Goal: Information Seeking & Learning: Learn about a topic

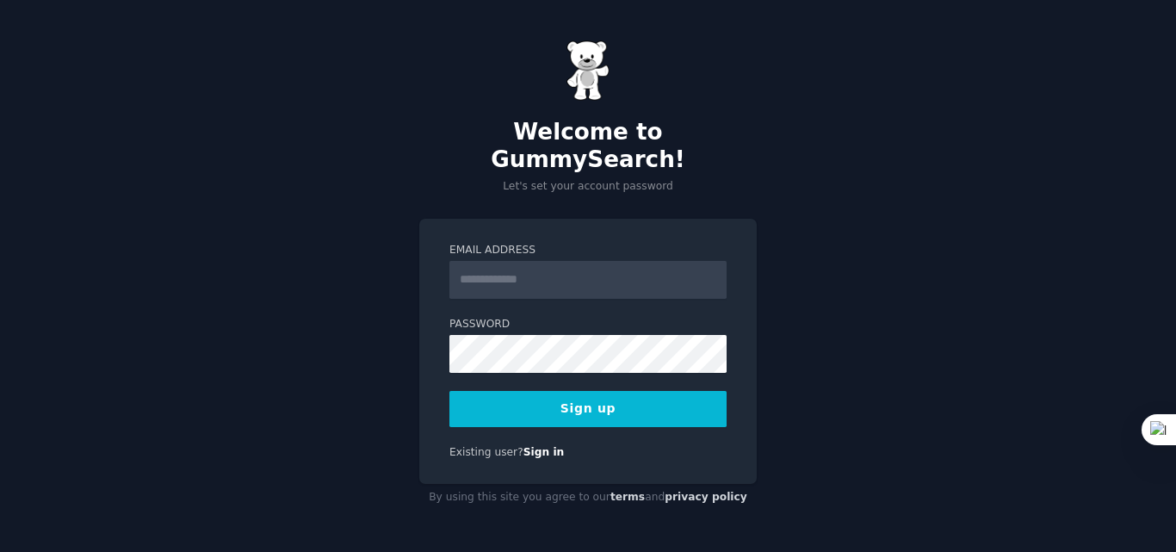
type input "**********"
click at [597, 399] on button "Sign up" at bounding box center [587, 409] width 277 height 36
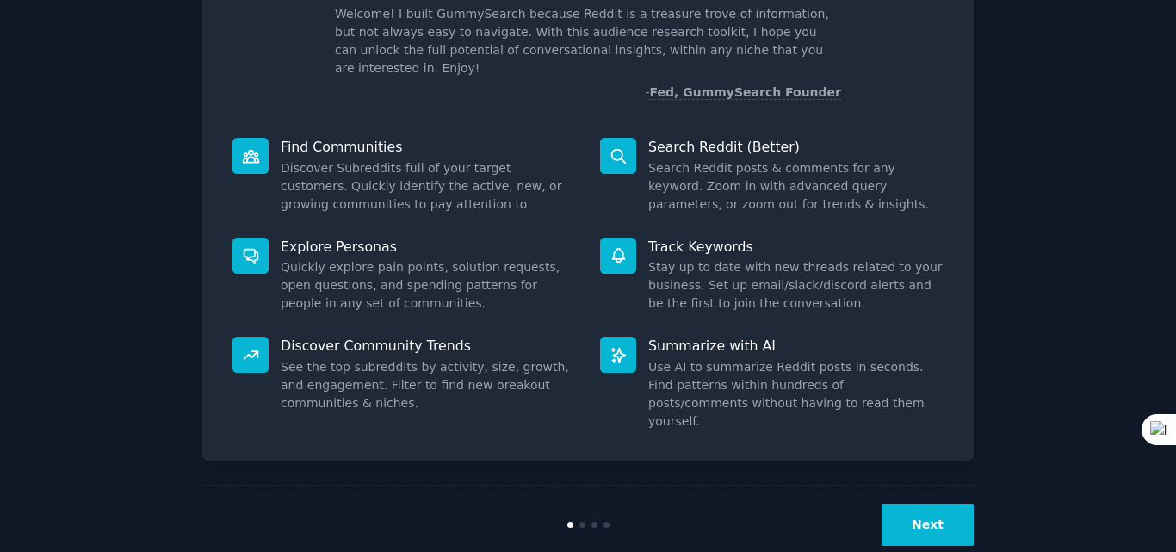
scroll to position [36, 0]
click at [895, 504] on button "Next" at bounding box center [927, 525] width 92 height 42
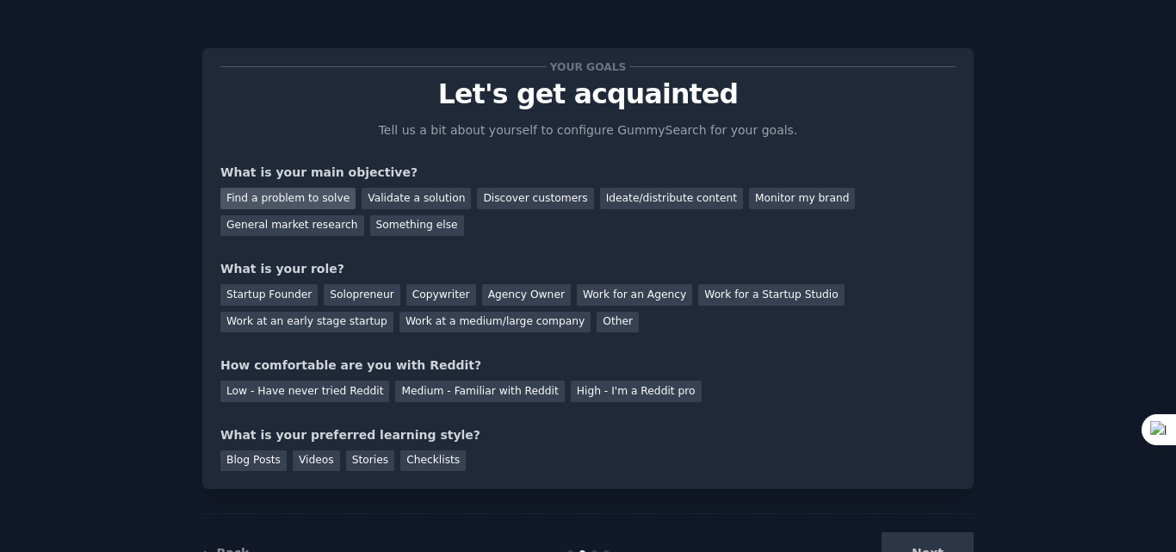
click at [293, 202] on div "Find a problem to solve" at bounding box center [287, 199] width 135 height 22
drag, startPoint x: 369, startPoint y: 200, endPoint x: 359, endPoint y: 202, distance: 10.6
click at [362, 202] on div "Validate a solution" at bounding box center [416, 199] width 109 height 22
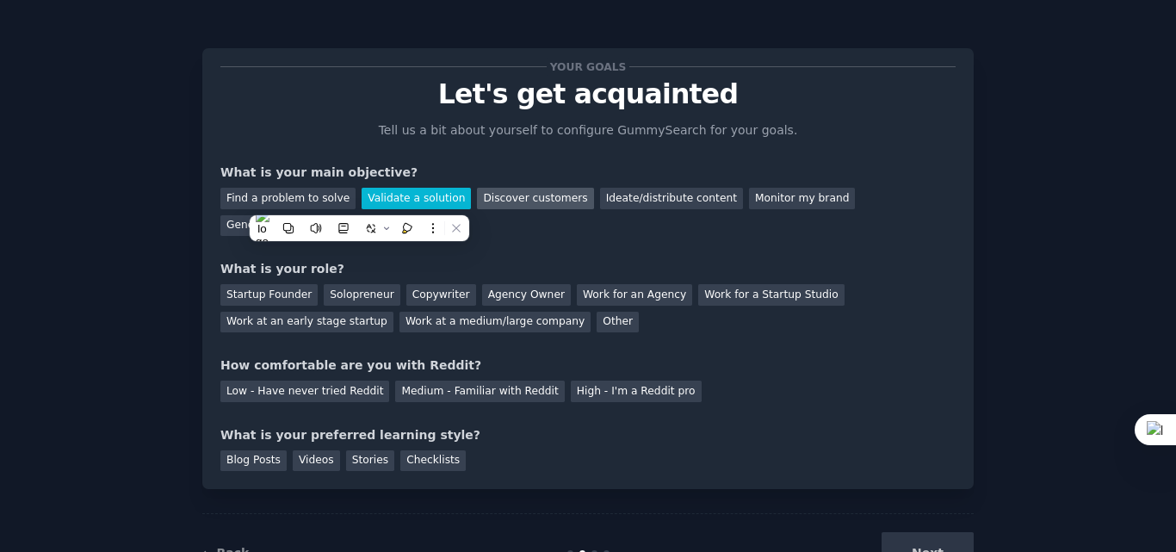
click at [521, 200] on div "Discover customers" at bounding box center [535, 199] width 116 height 22
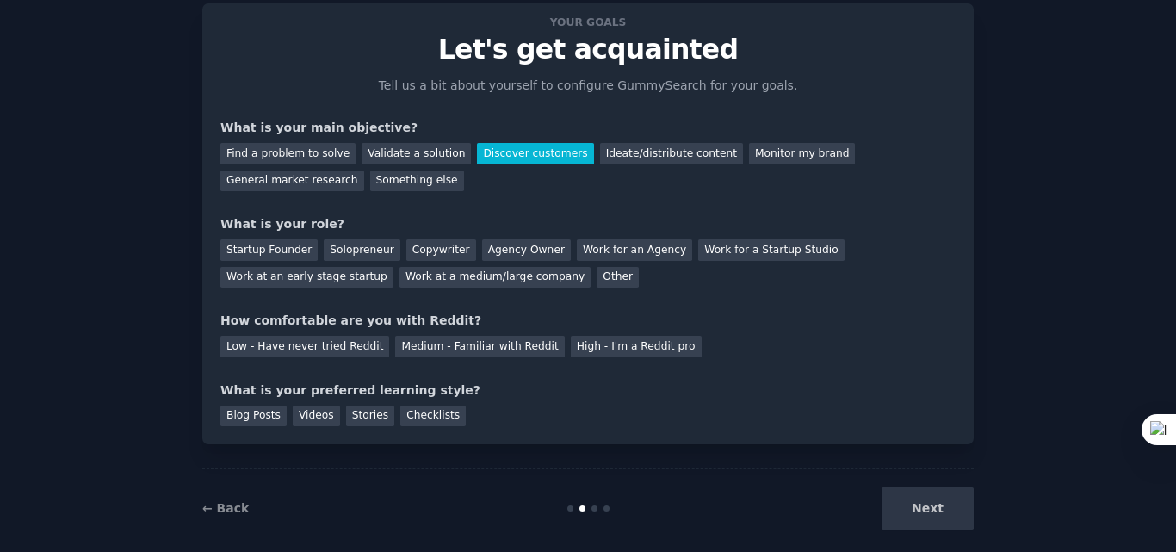
scroll to position [65, 0]
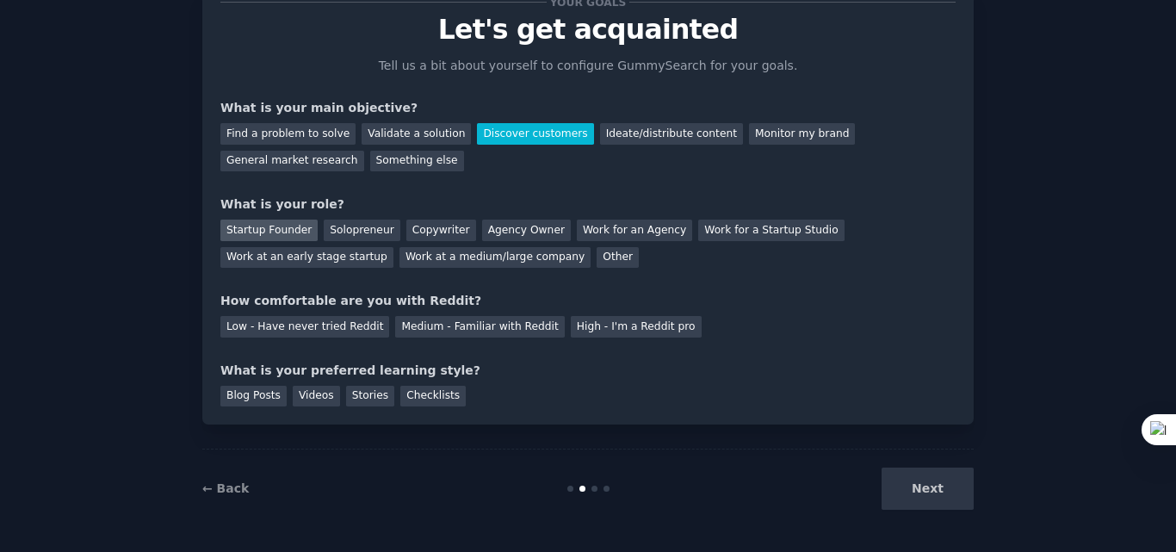
click at [257, 235] on div "Startup Founder" at bounding box center [268, 231] width 97 height 22
click at [471, 327] on div "Medium - Familiar with Reddit" at bounding box center [479, 327] width 169 height 22
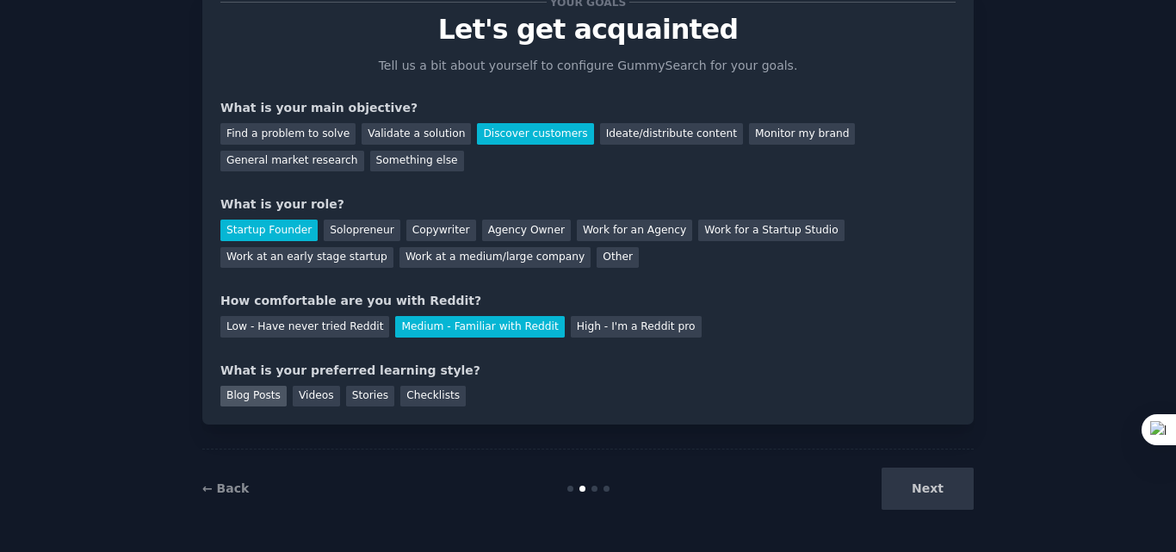
click at [244, 393] on div "Blog Posts" at bounding box center [253, 397] width 66 height 22
click at [913, 492] on button "Next" at bounding box center [927, 488] width 92 height 42
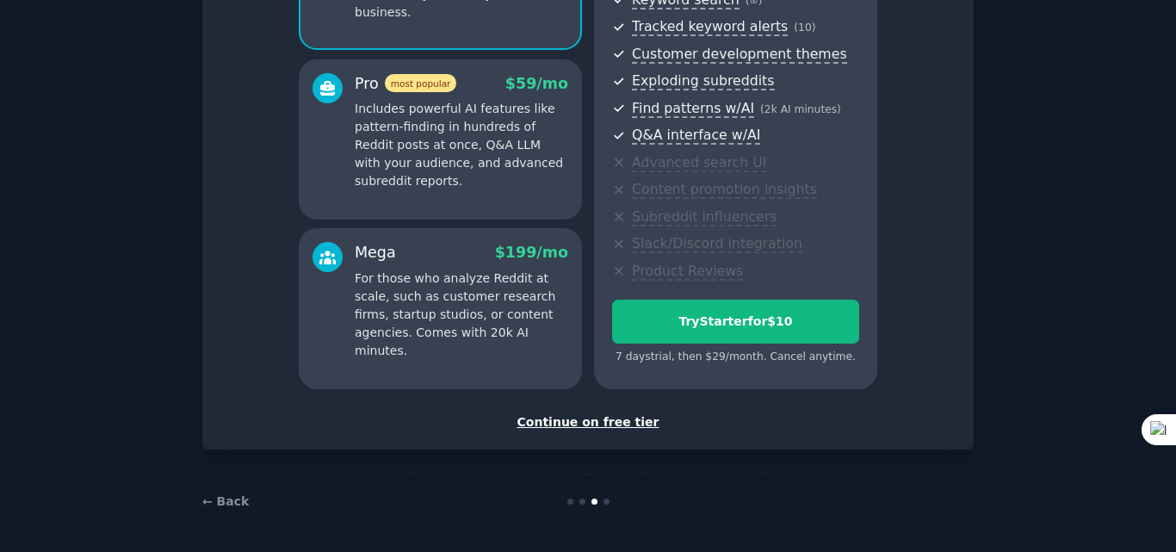
scroll to position [265, 0]
click at [589, 424] on div "Continue on free tier" at bounding box center [587, 421] width 735 height 18
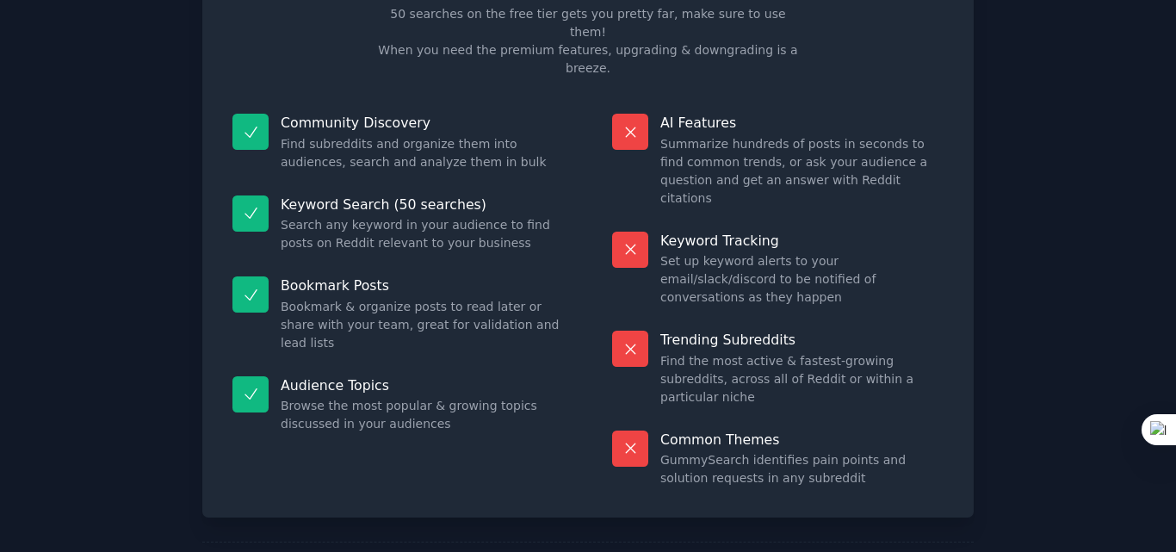
scroll to position [119, 0]
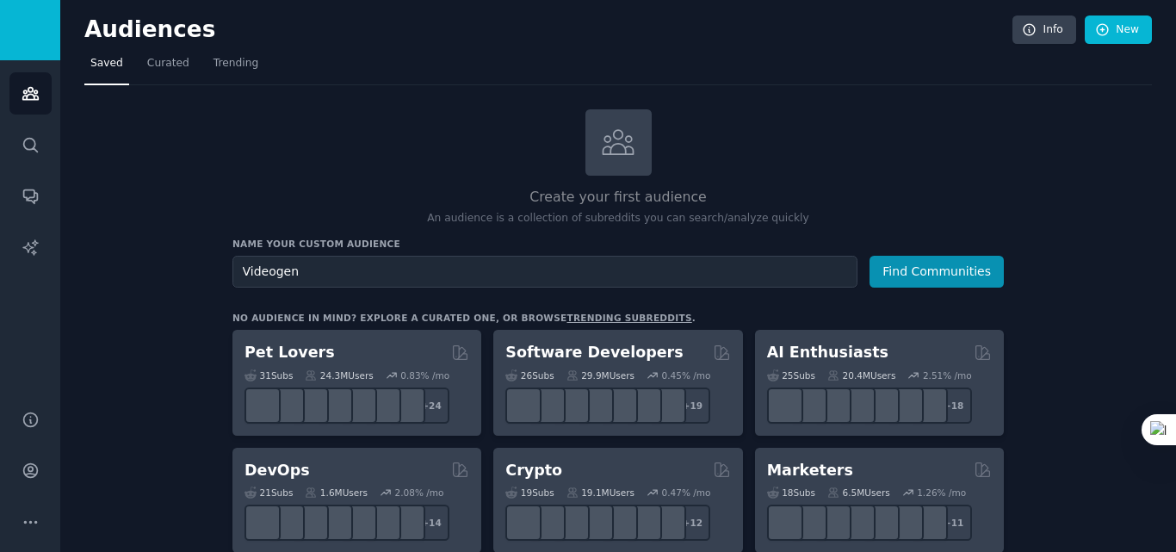
type input "Videogen"
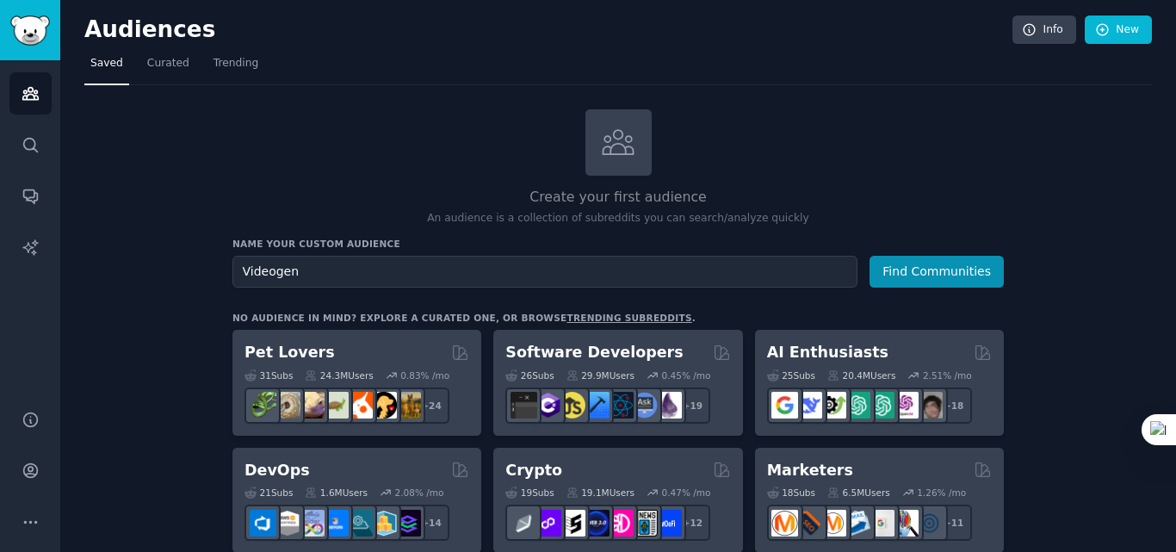
click at [869, 256] on button "Find Communities" at bounding box center [936, 272] width 134 height 32
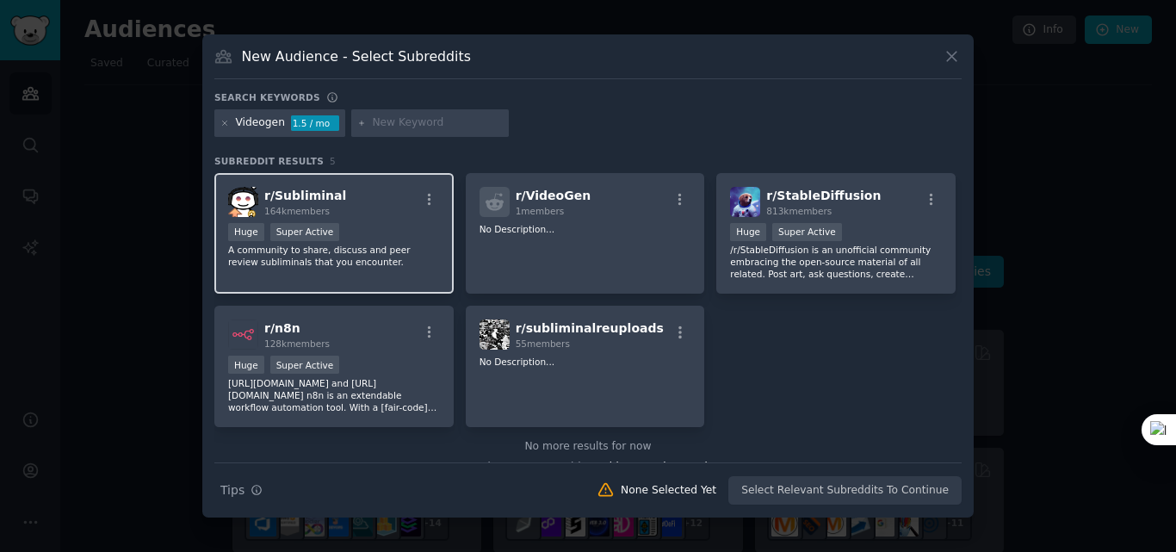
click at [354, 198] on div "r/ Subliminal 164k members" at bounding box center [334, 202] width 212 height 30
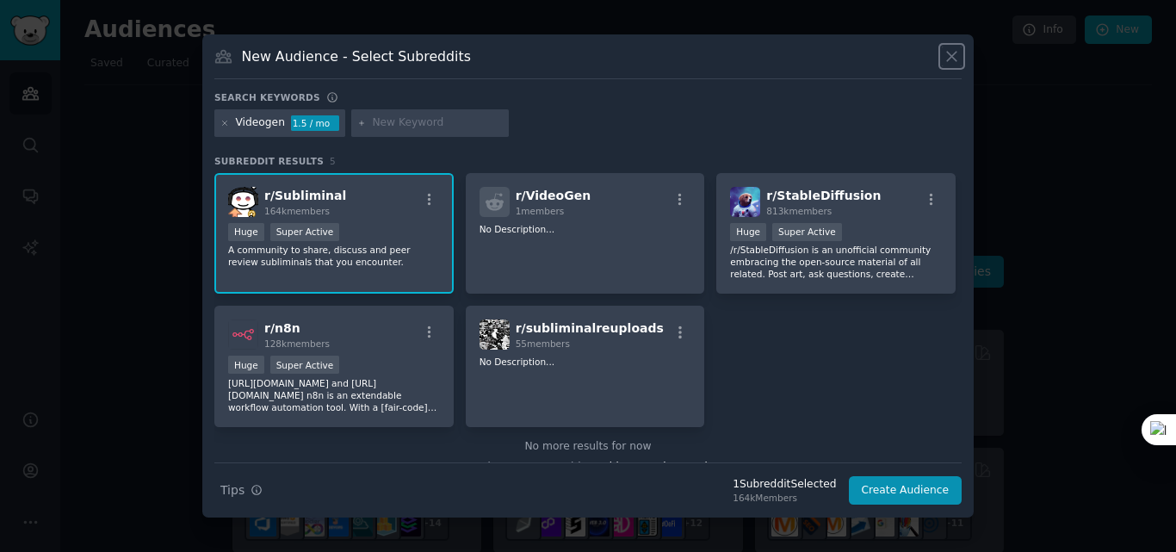
click at [951, 53] on icon at bounding box center [952, 56] width 18 height 18
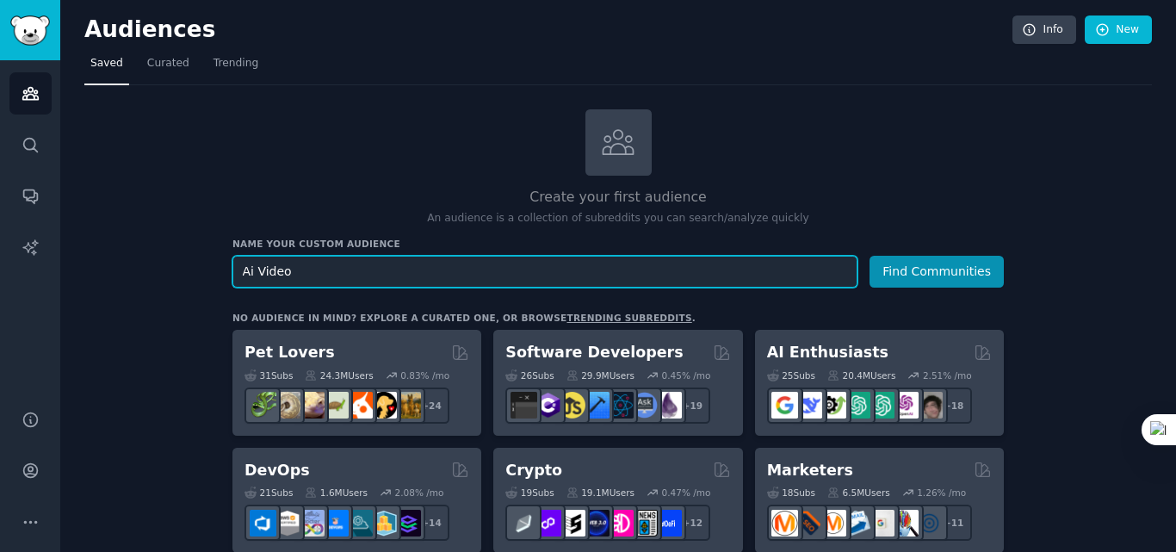
type input "Ai Video"
click at [869, 256] on button "Find Communities" at bounding box center [936, 272] width 134 height 32
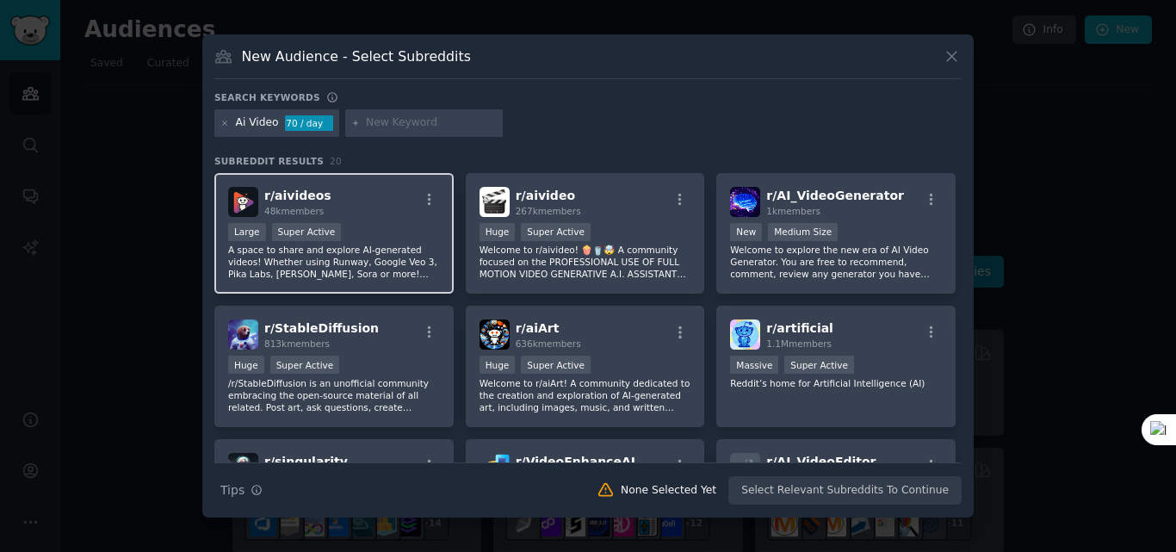
click at [387, 213] on div "r/ aivideos 48k members" at bounding box center [334, 202] width 212 height 30
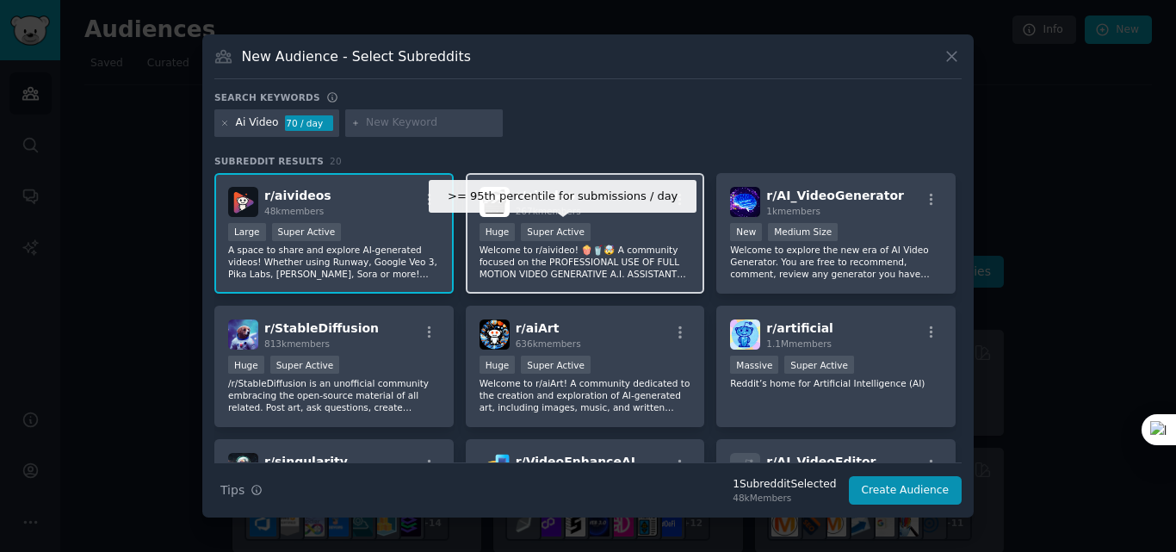
click at [536, 227] on div "Super Active" at bounding box center [556, 232] width 70 height 18
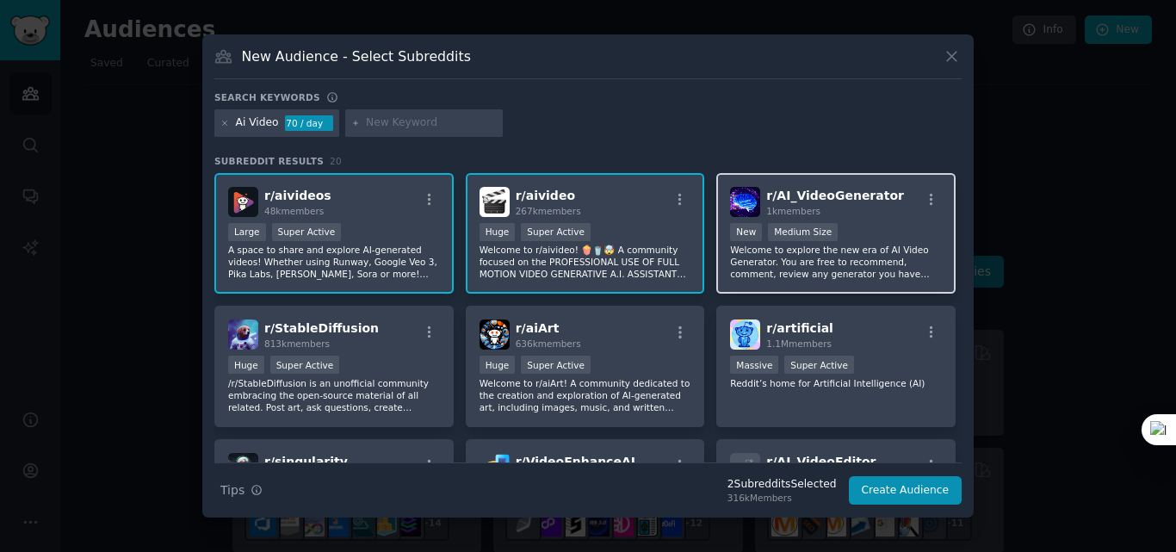
click at [892, 253] on p "Welcome to explore the new era of AI Video Generator. You are free to recommend…" at bounding box center [836, 262] width 212 height 36
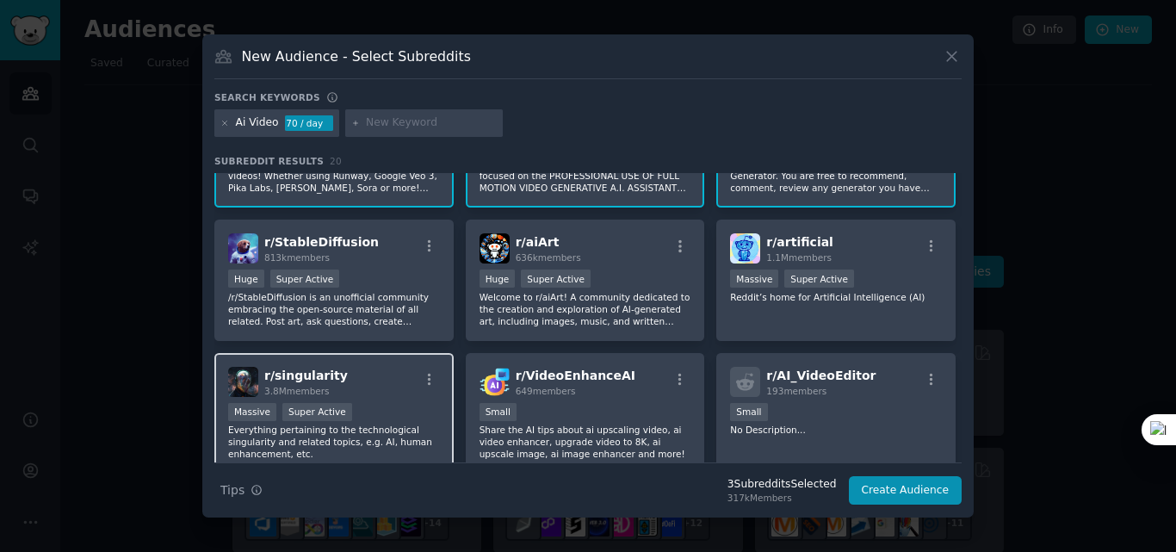
scroll to position [172, 0]
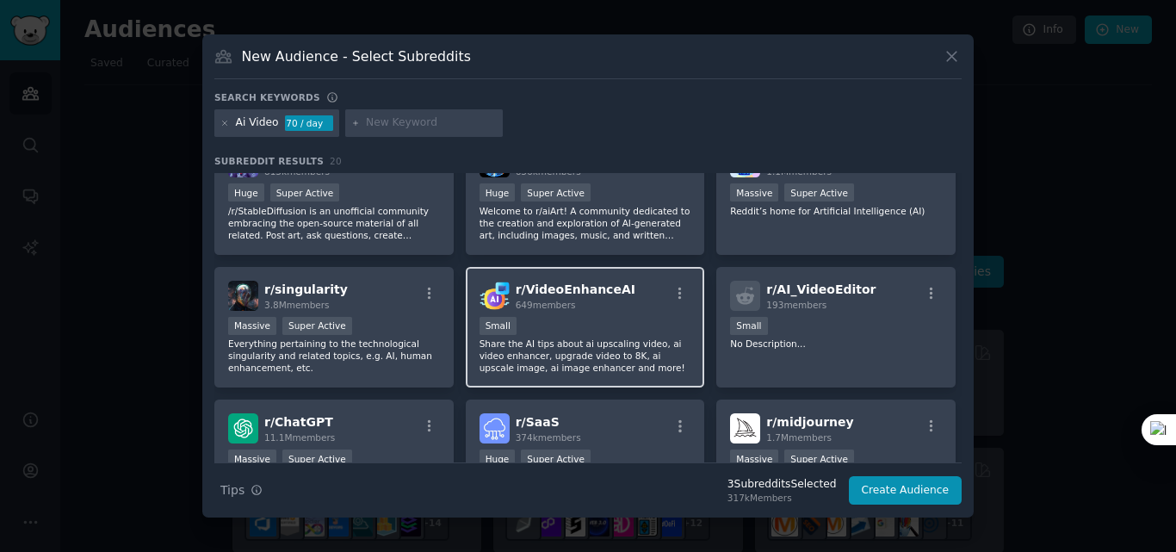
click at [593, 324] on div "100 - 1000 members Small" at bounding box center [585, 328] width 212 height 22
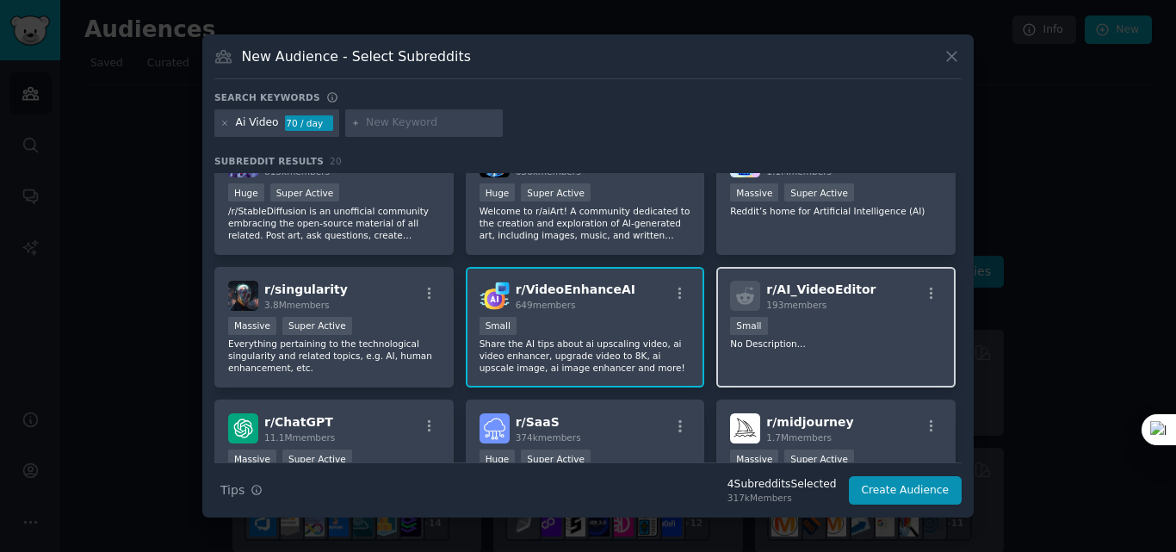
scroll to position [258, 0]
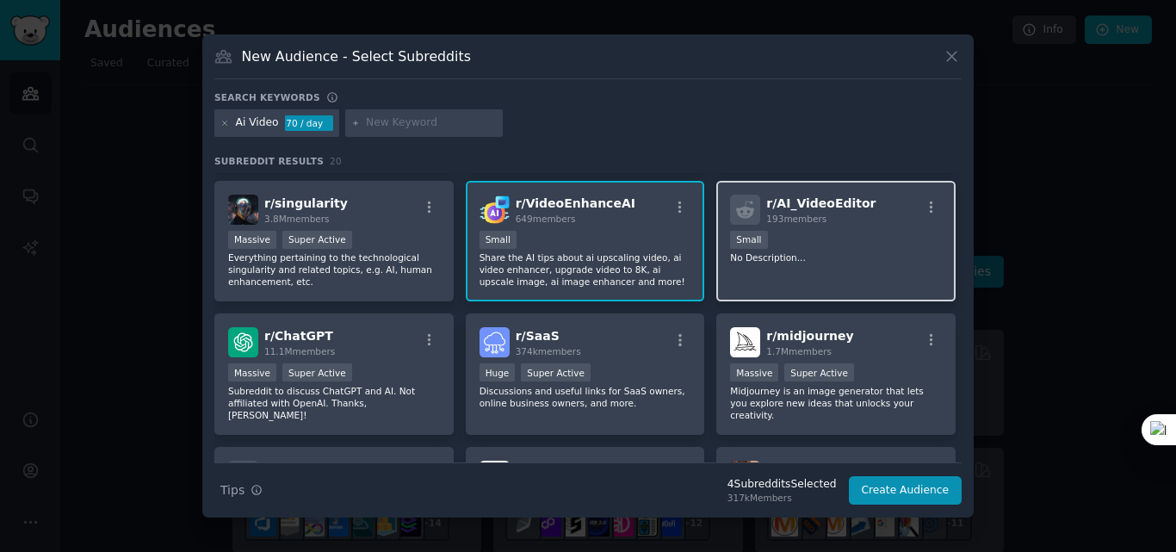
click at [777, 278] on div "r/ AI_VideoEditor 193 members Small No Description..." at bounding box center [835, 241] width 239 height 121
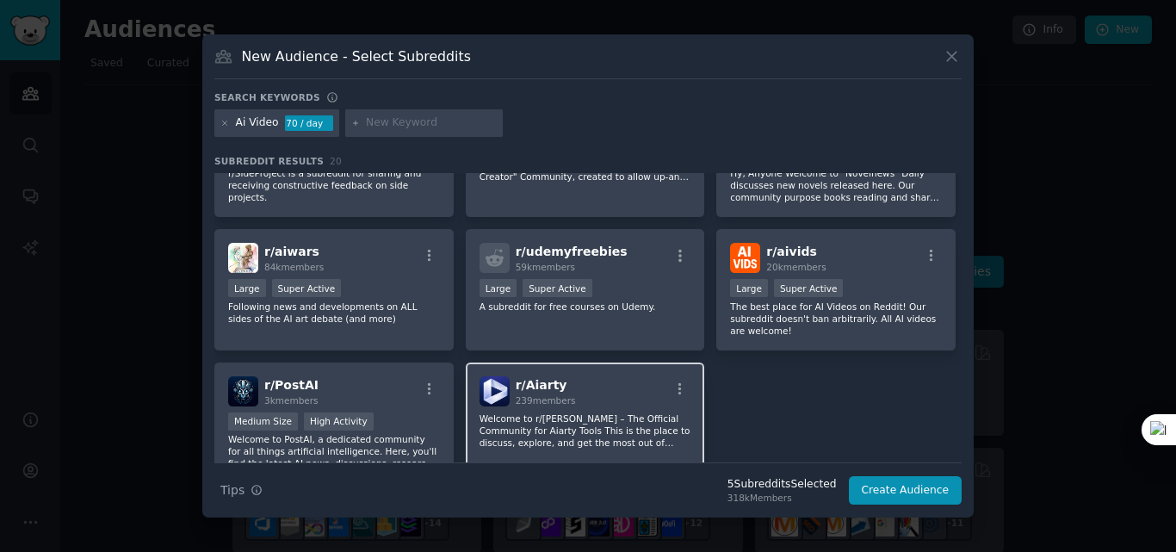
scroll to position [677, 0]
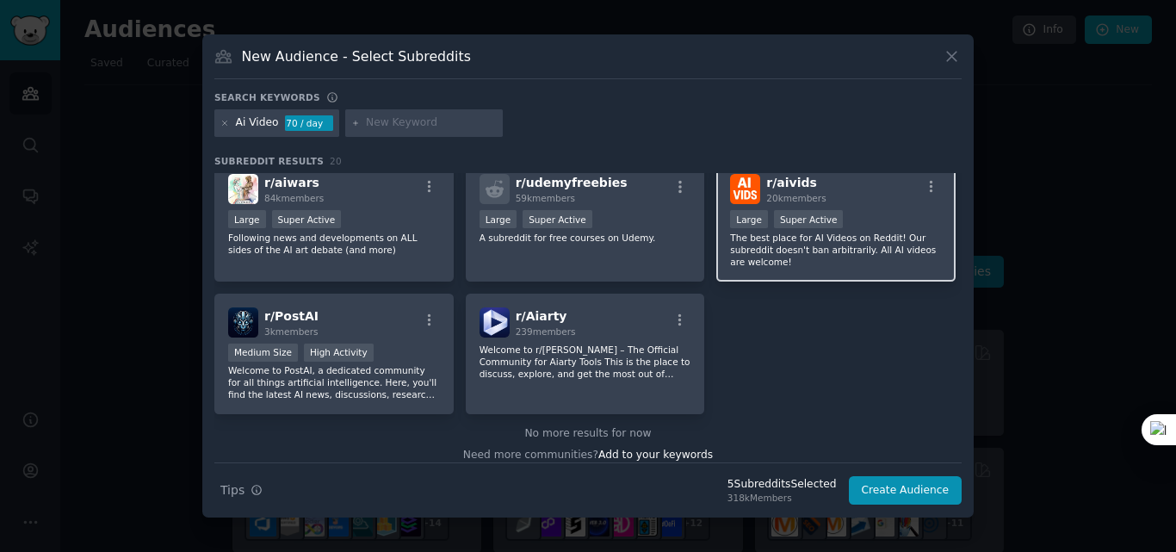
click at [877, 190] on div "r/ aivids 20k members" at bounding box center [836, 189] width 212 height 30
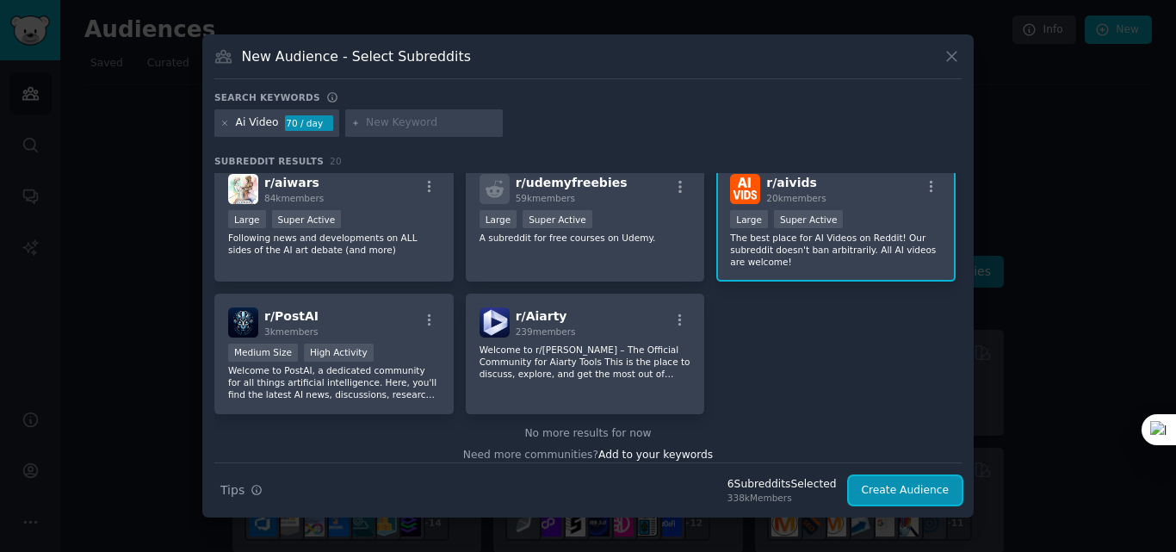
click at [888, 487] on button "Create Audience" at bounding box center [906, 490] width 114 height 29
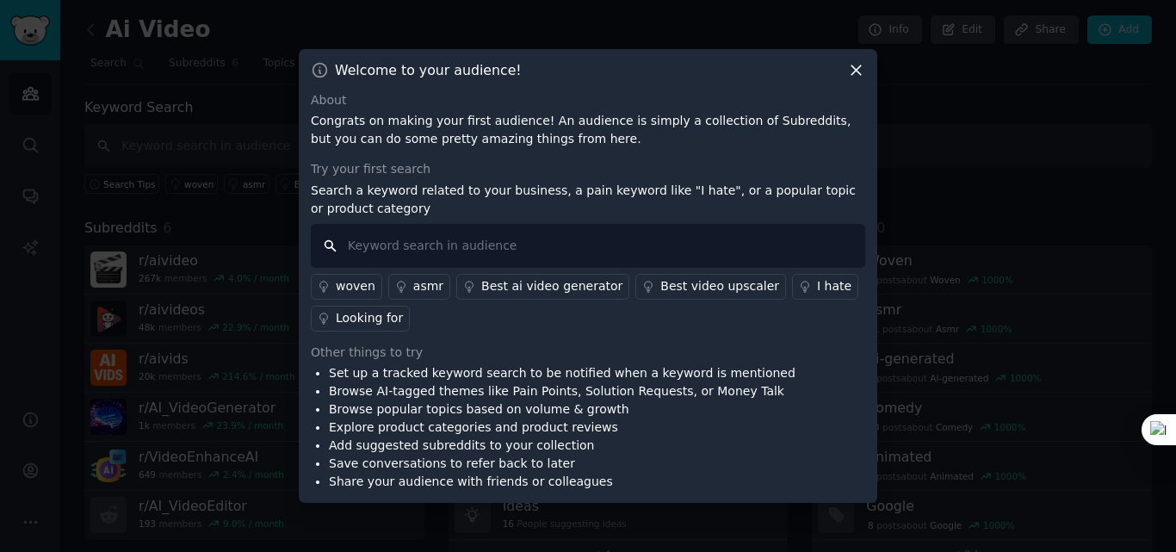
click at [510, 246] on input "text" at bounding box center [588, 246] width 554 height 44
type input "problems"
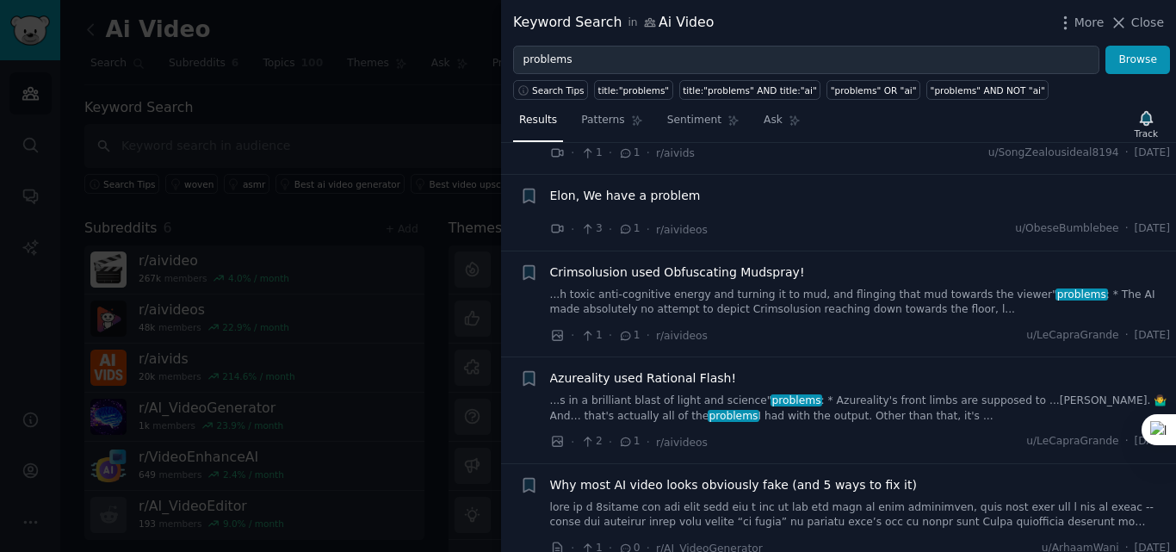
scroll to position [344, 0]
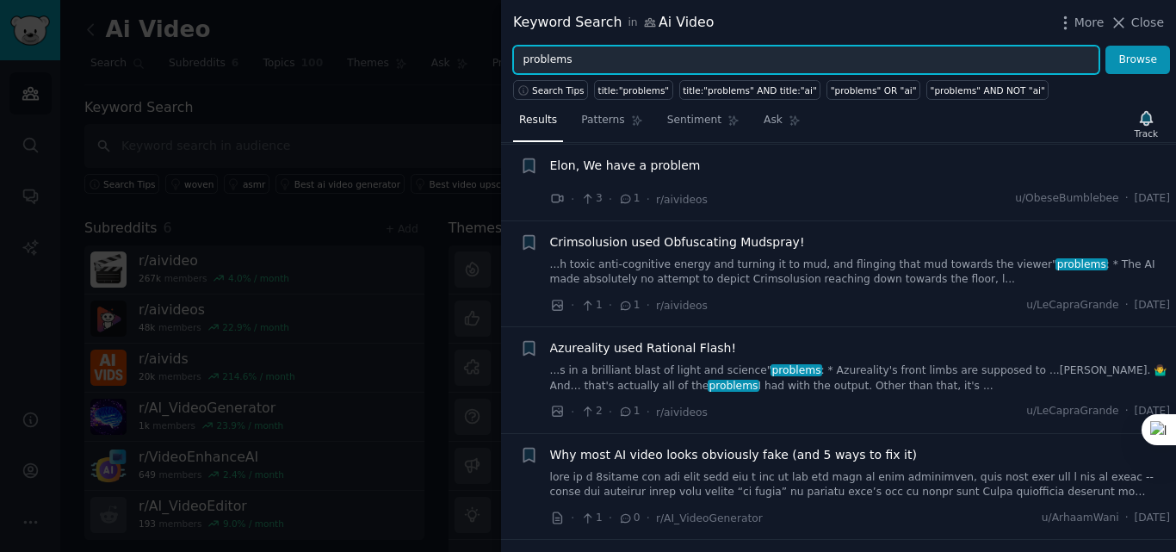
click at [644, 65] on input "problems" at bounding box center [806, 60] width 586 height 29
click at [1105, 46] on button "Browse" at bounding box center [1137, 60] width 65 height 29
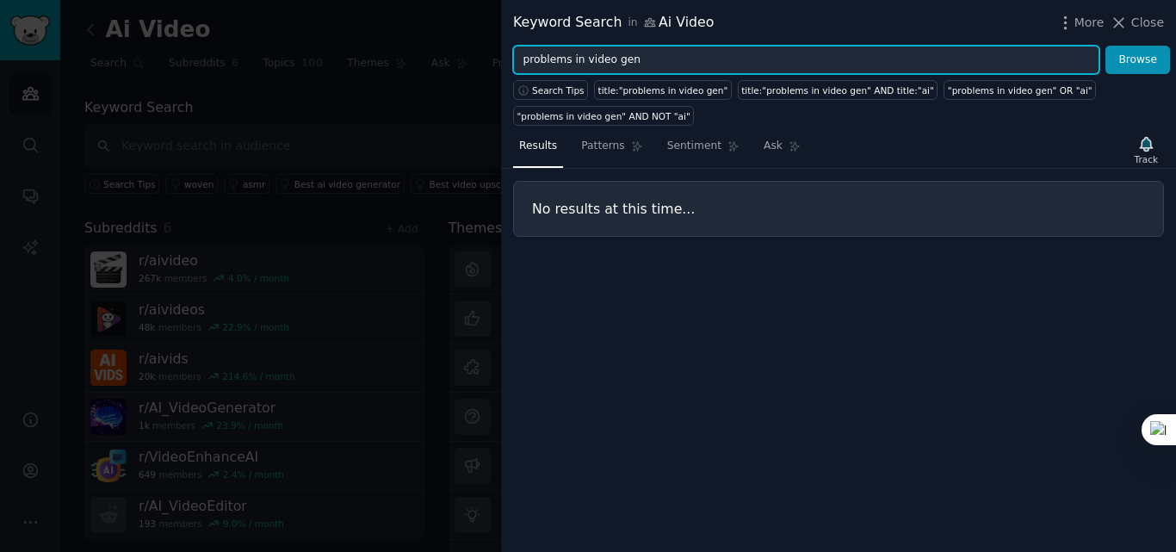
click at [643, 65] on input "problems in video gen" at bounding box center [806, 60] width 586 height 29
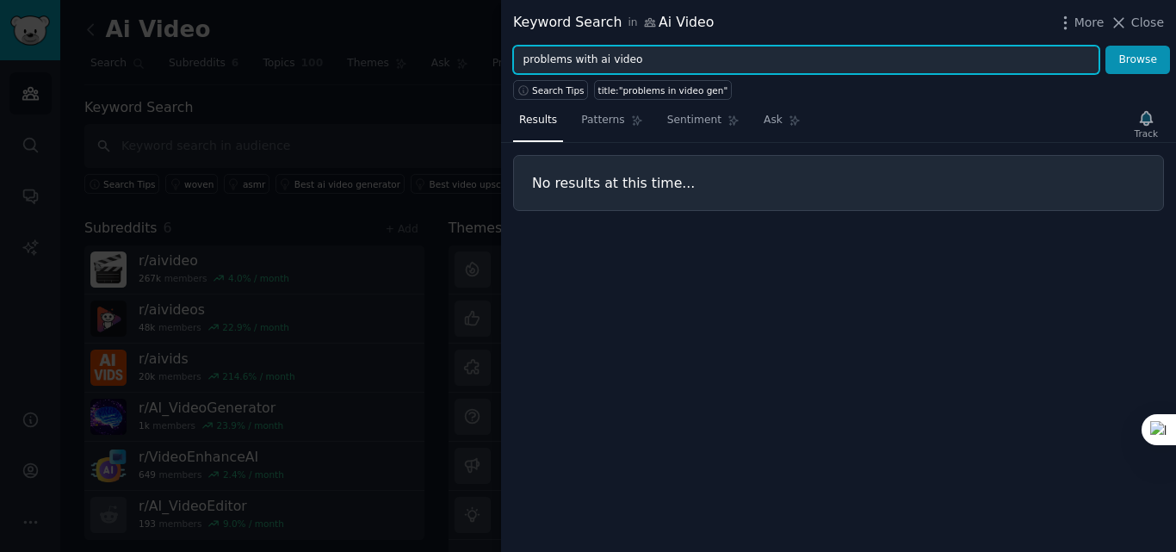
click at [1105, 46] on button "Browse" at bounding box center [1137, 60] width 65 height 29
type input "p"
click at [1105, 46] on button "Browse" at bounding box center [1137, 60] width 65 height 29
click at [587, 58] on input "issues with ai video creation" at bounding box center [806, 60] width 586 height 29
click at [1105, 46] on button "Browse" at bounding box center [1137, 60] width 65 height 29
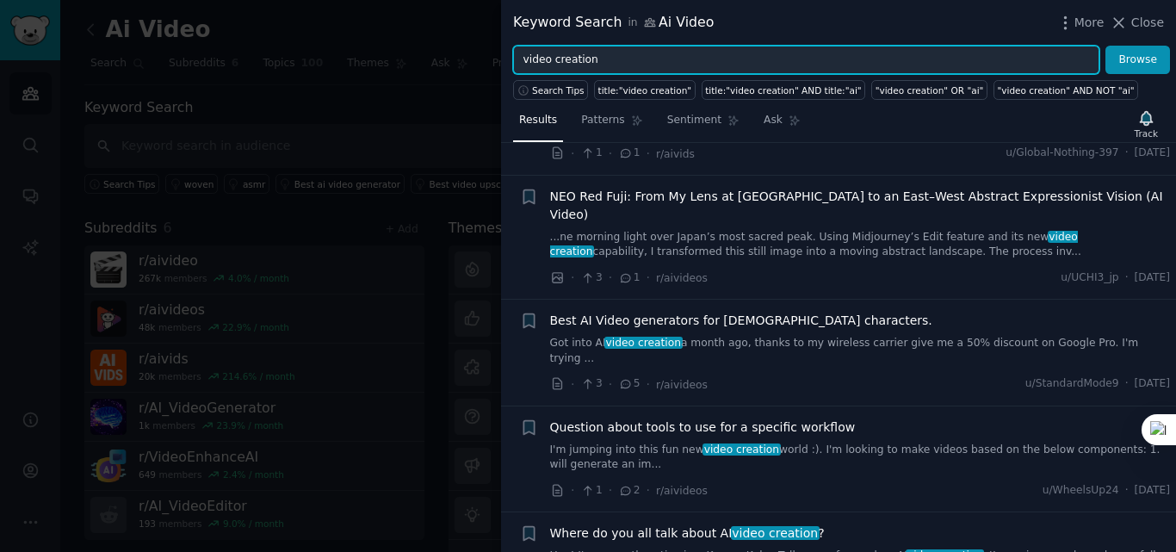
scroll to position [172, 0]
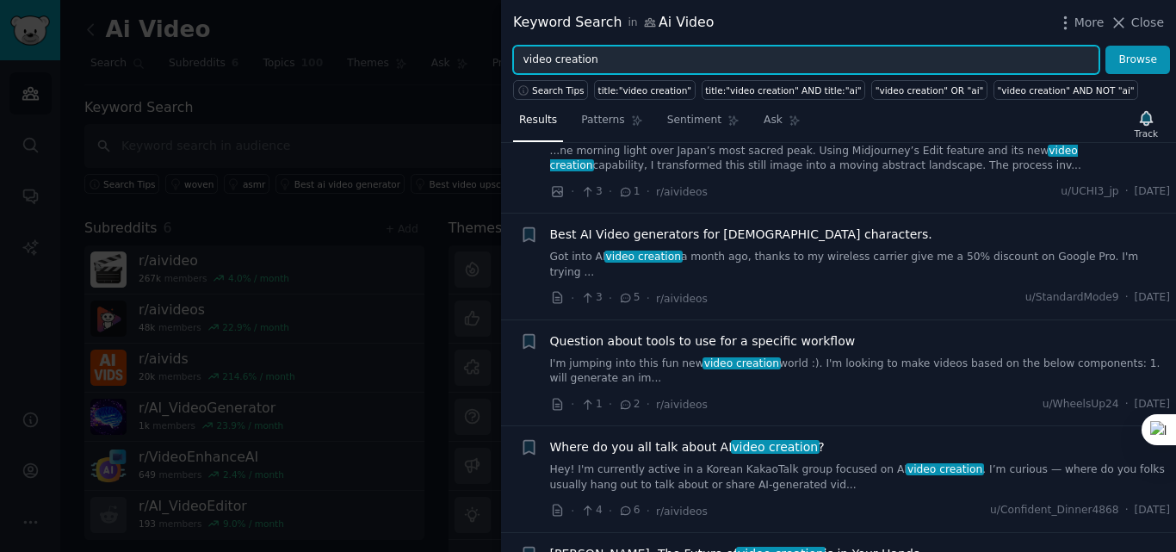
click at [621, 63] on input "video creation" at bounding box center [806, 60] width 586 height 29
click at [1105, 46] on button "Browse" at bounding box center [1137, 60] width 65 height 29
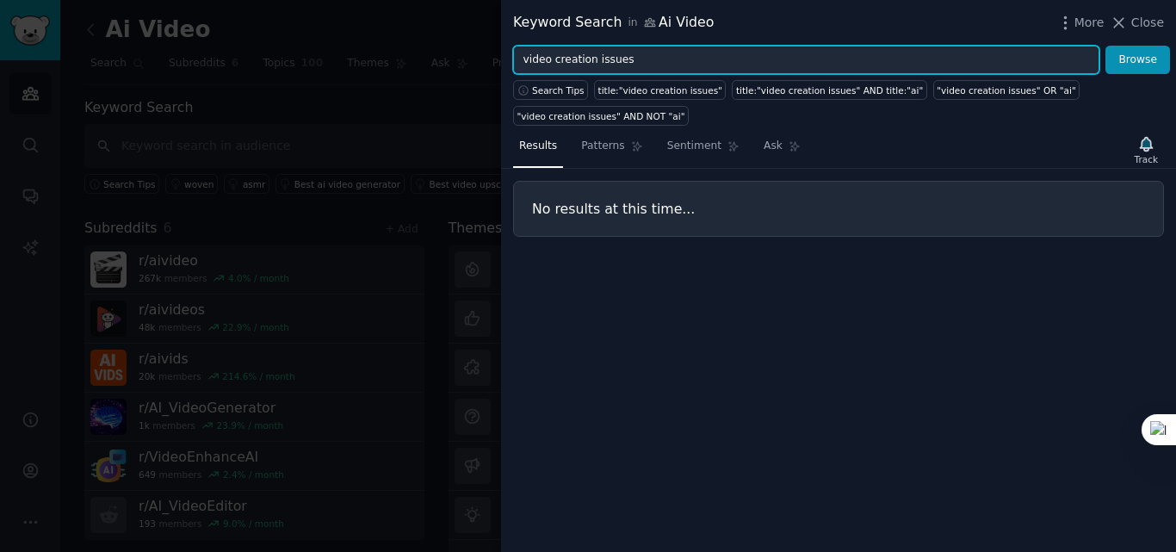
click at [673, 64] on input "video creation issues" at bounding box center [806, 60] width 586 height 29
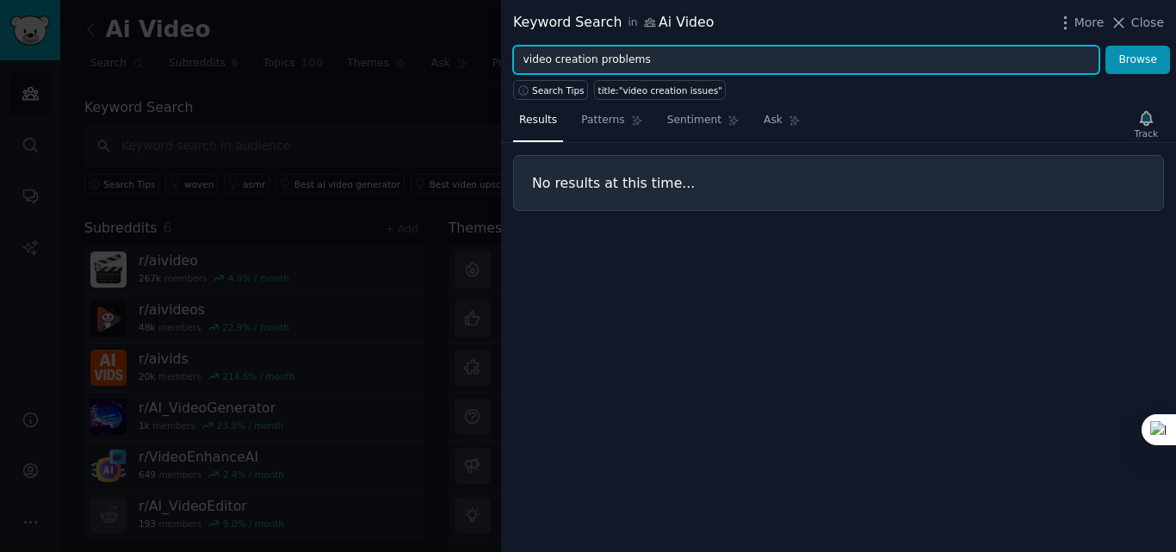
click at [1105, 46] on button "Browse" at bounding box center [1137, 60] width 65 height 29
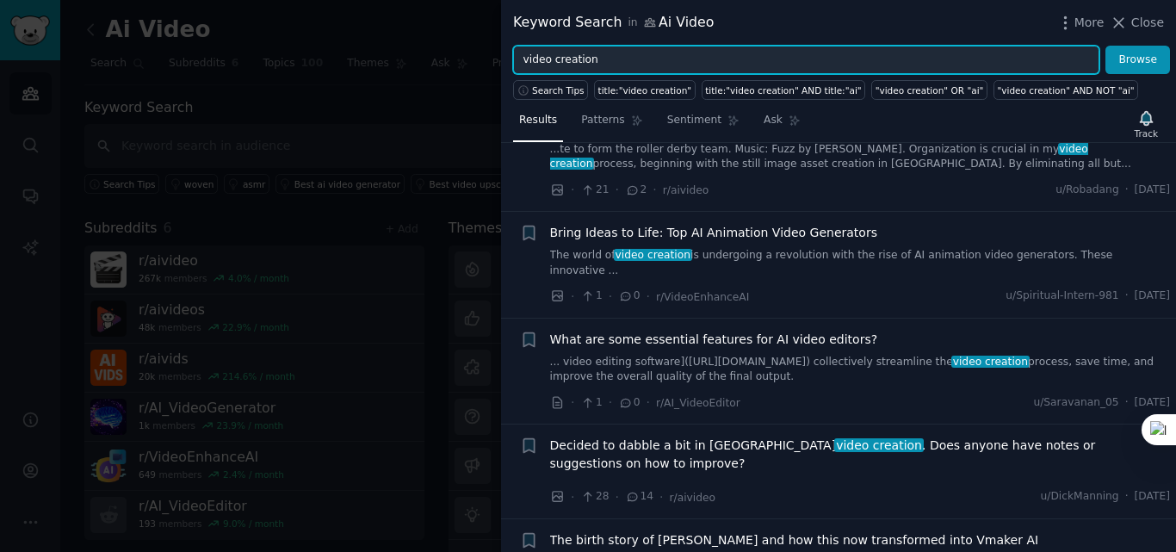
scroll to position [1092, 0]
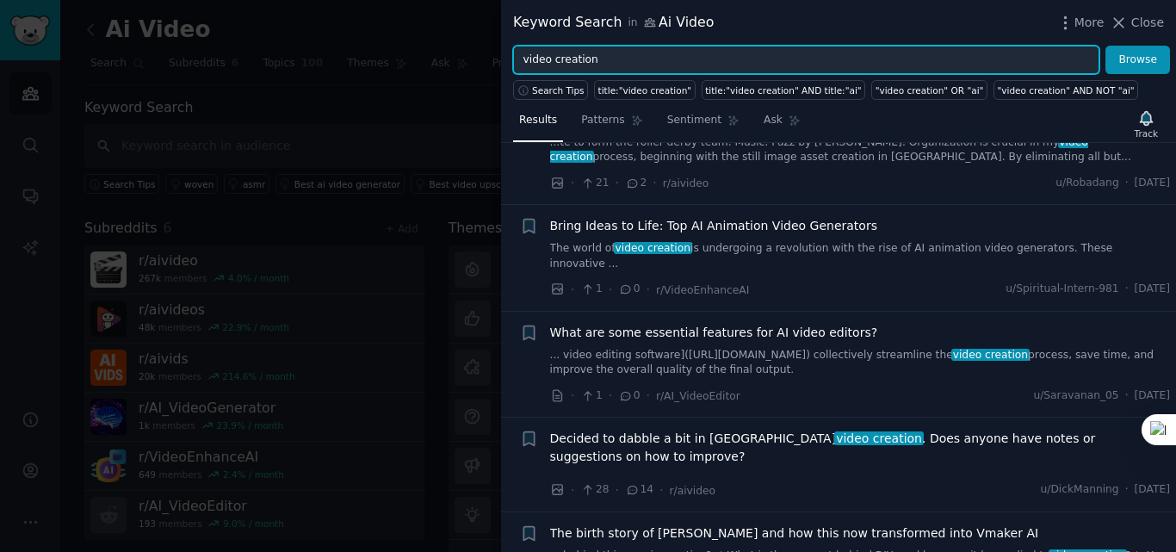
click at [677, 66] on input "video creation" at bounding box center [806, 60] width 586 height 29
type input "v"
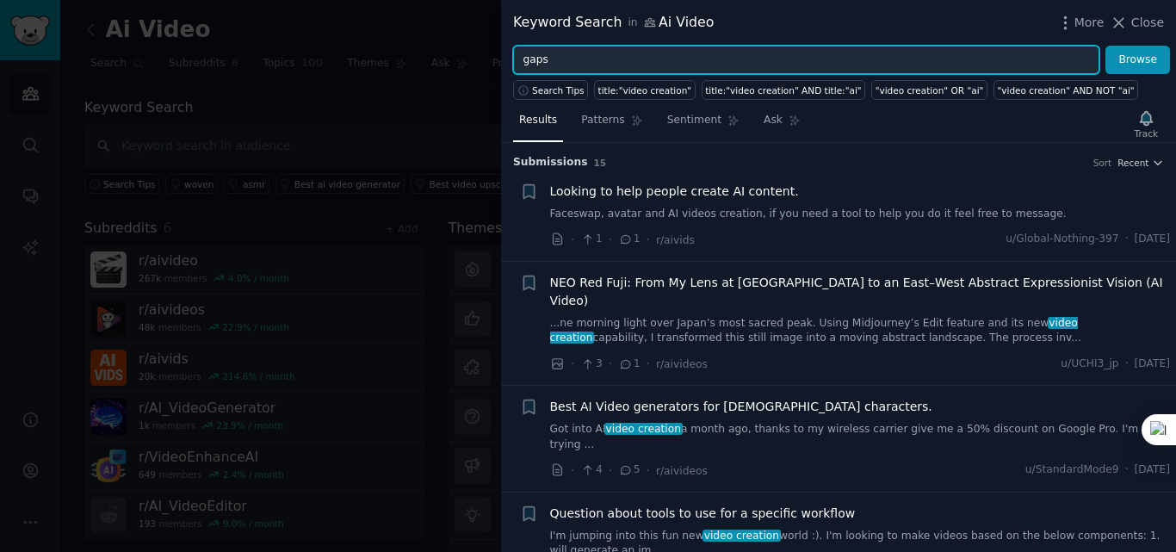
type input "gaps"
click at [1105, 46] on button "Browse" at bounding box center [1137, 60] width 65 height 29
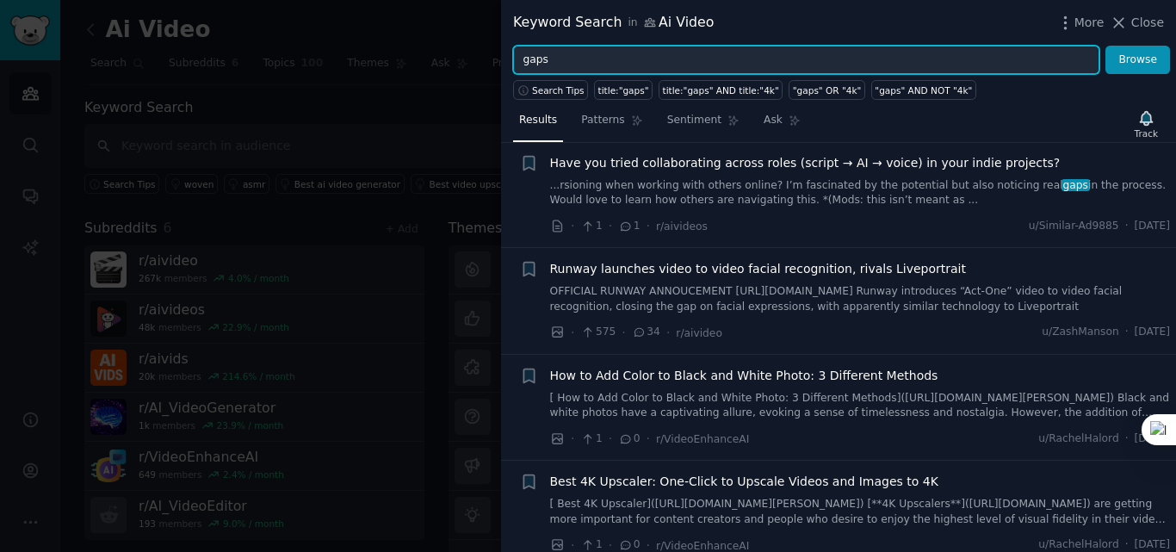
scroll to position [44, 0]
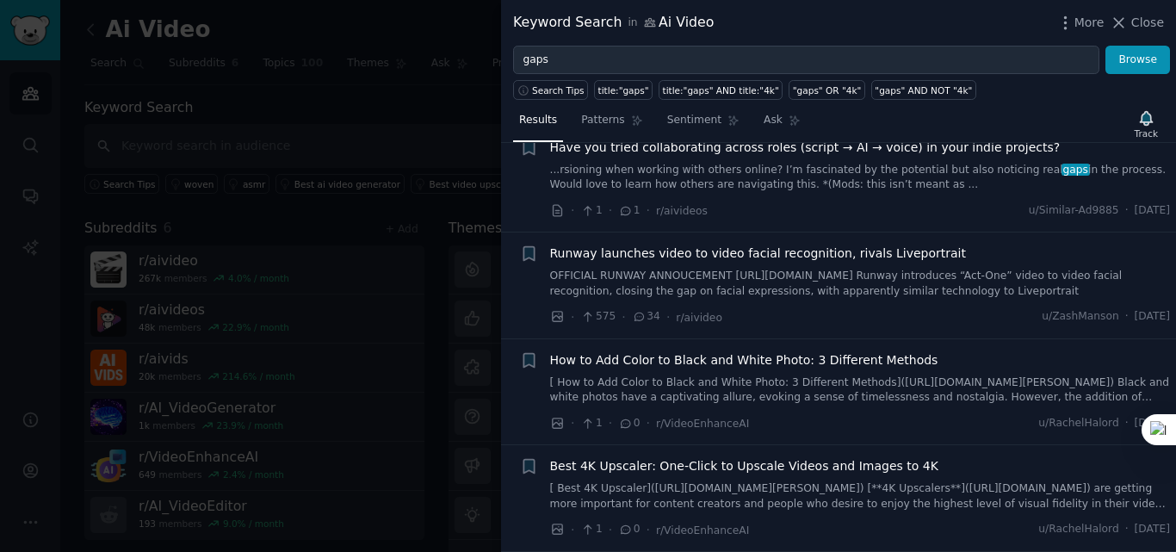
click at [926, 154] on span "Have you tried collaborating across roles (script → AI → voice) in your indie p…" at bounding box center [805, 148] width 510 height 18
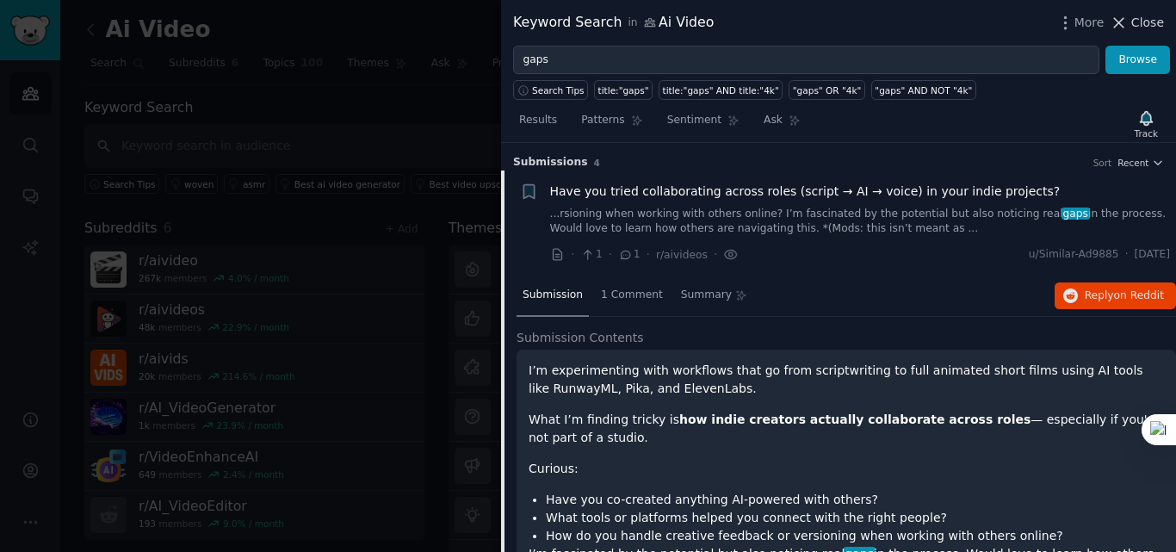
click at [1148, 28] on span "Close" at bounding box center [1147, 23] width 33 height 18
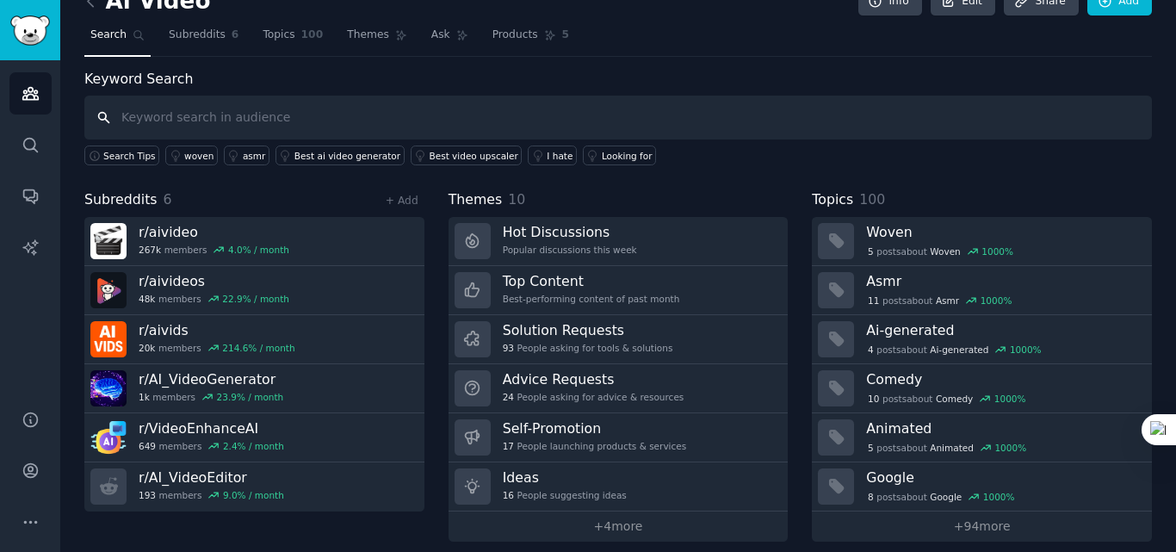
scroll to position [42, 0]
